Goal: Entertainment & Leisure: Consume media (video, audio)

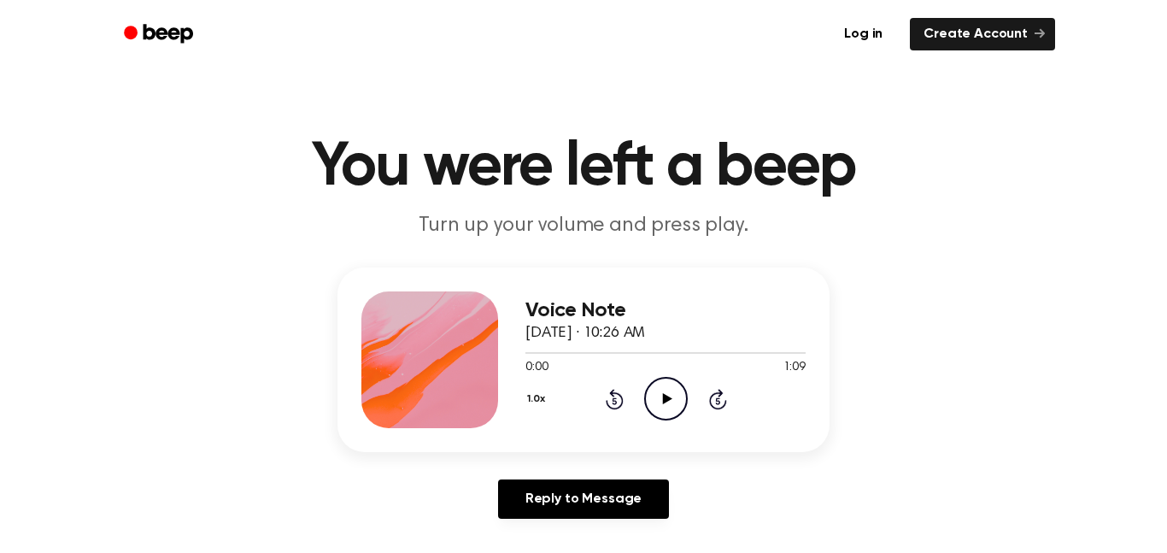
click at [660, 411] on icon "Play Audio" at bounding box center [666, 399] width 44 height 44
click at [660, 411] on icon "Pause Audio" at bounding box center [666, 399] width 44 height 44
click at [660, 411] on icon "Play Audio" at bounding box center [666, 399] width 44 height 44
click at [683, 406] on icon "Play Audio" at bounding box center [666, 399] width 44 height 44
click at [660, 402] on icon "Play Audio" at bounding box center [666, 399] width 44 height 44
